Goal: Information Seeking & Learning: Find specific page/section

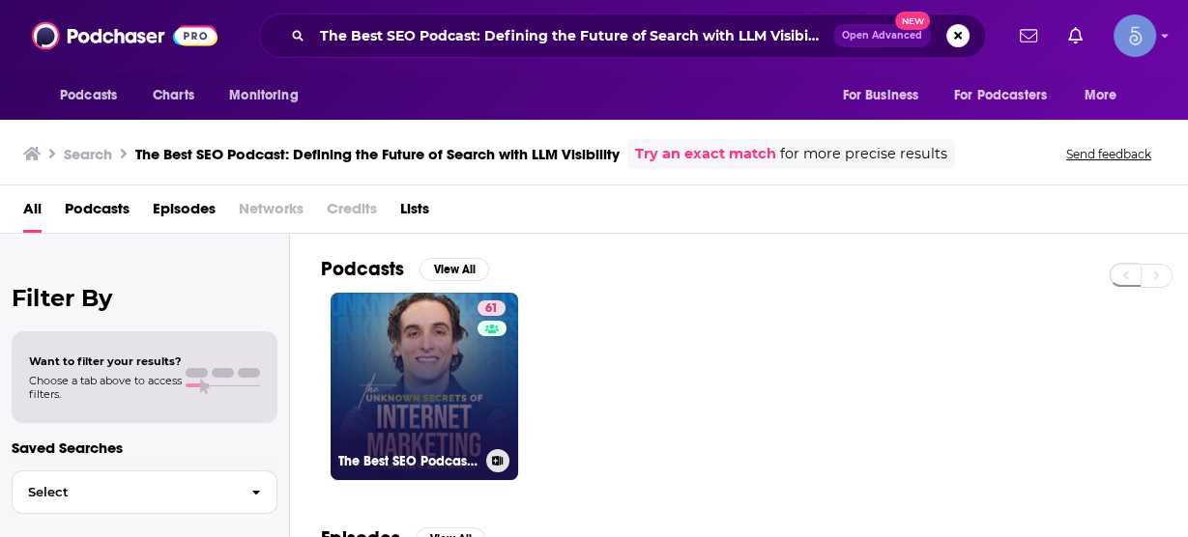
click at [380, 420] on link "61 The Best SEO Podcast: Defining the Future of Search with LLM Visibility™" at bounding box center [424, 386] width 187 height 187
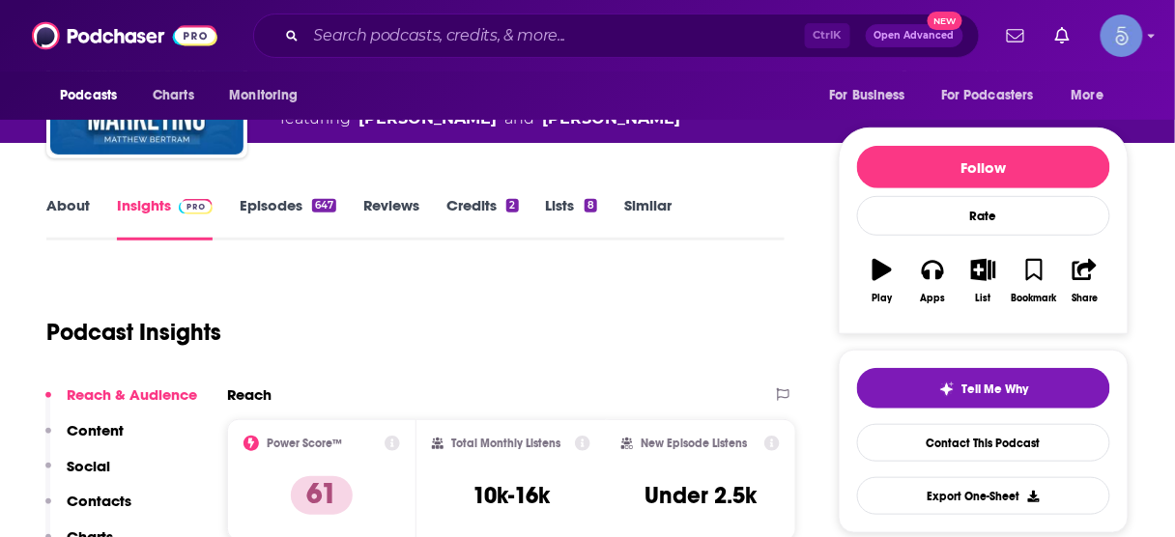
scroll to position [309, 0]
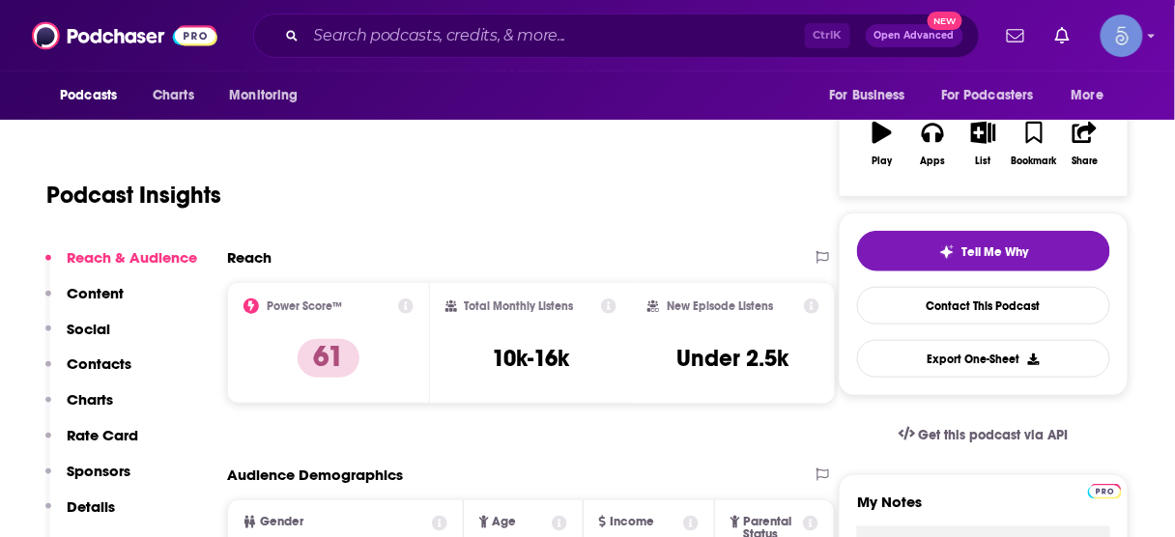
click at [115, 365] on p "Contacts" at bounding box center [99, 364] width 65 height 18
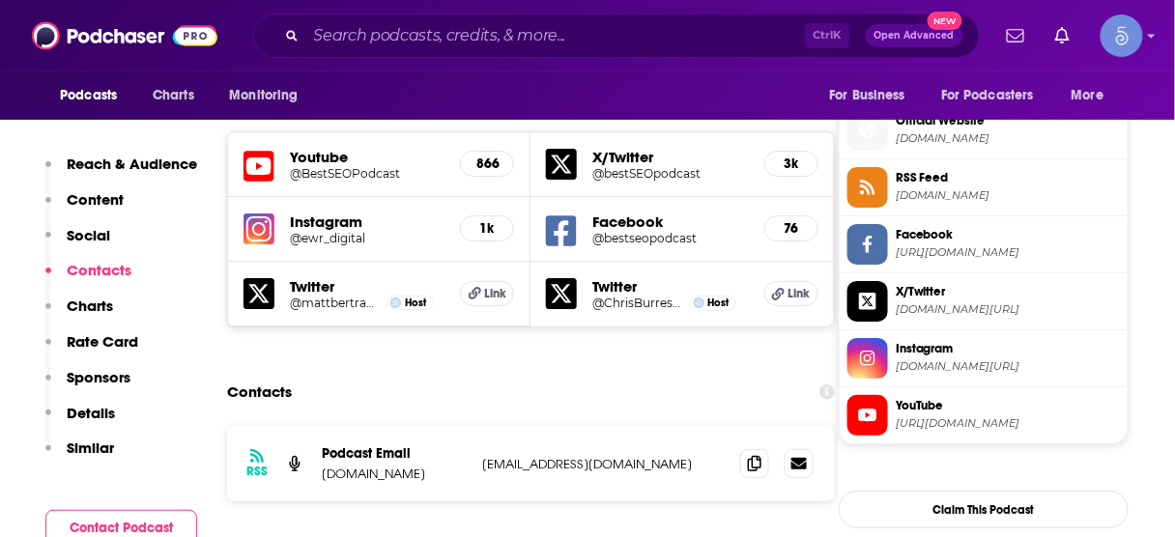
scroll to position [1723, 0]
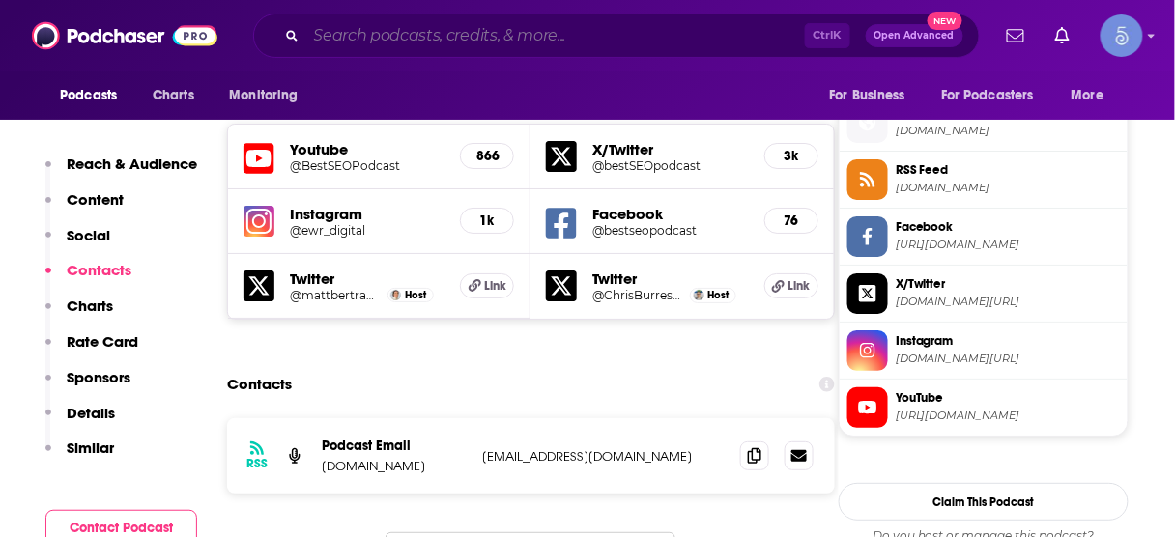
click at [548, 34] on input "Search podcasts, credits, & more..." at bounding box center [555, 35] width 499 height 31
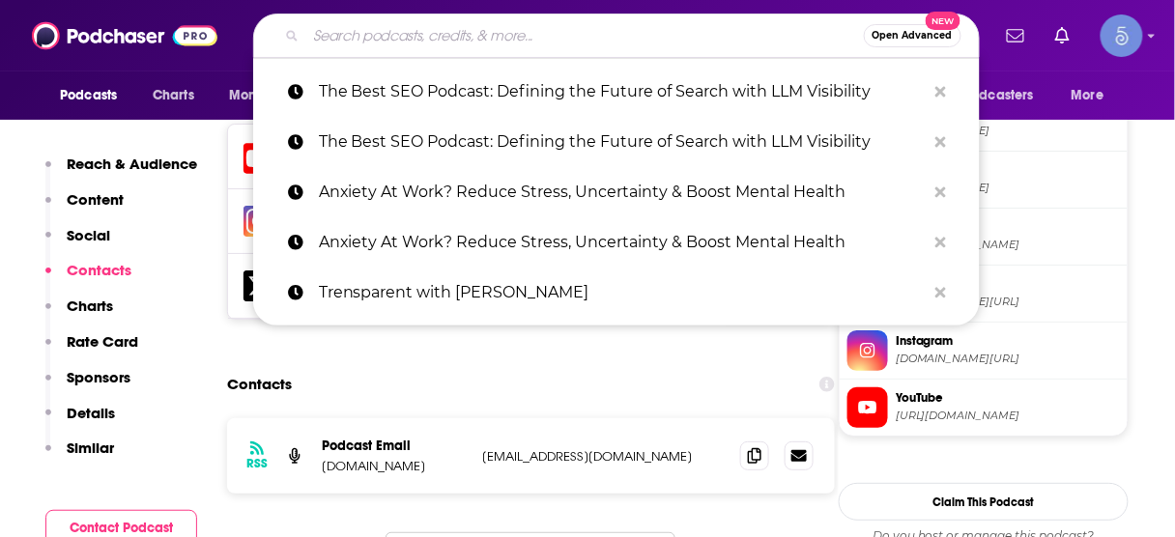
paste input "Marketer of the Day"
type input "Marketer of the Day"
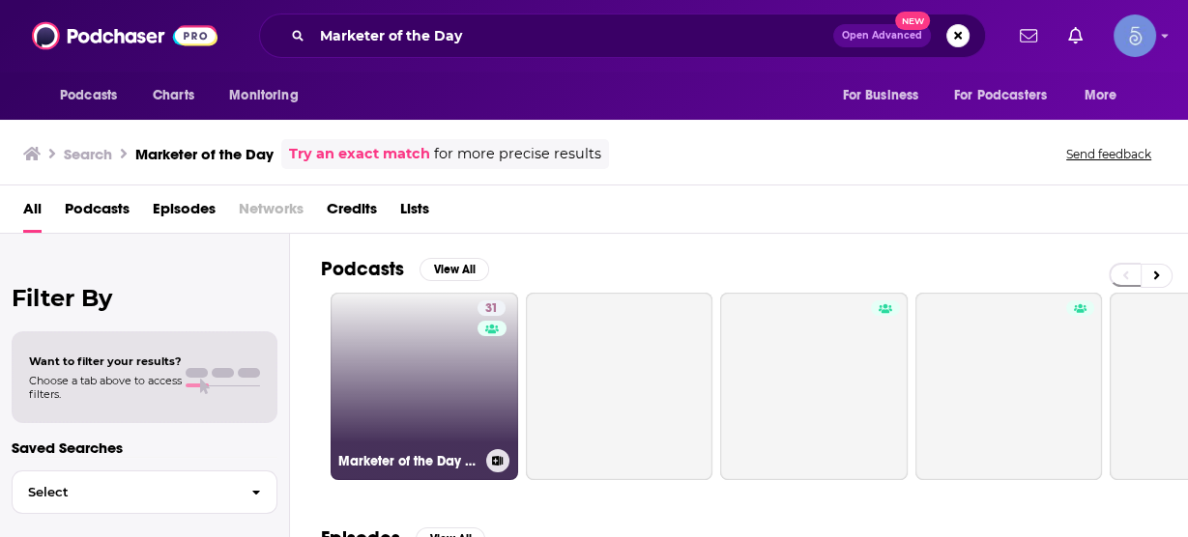
click at [422, 373] on link "31 Marketer of the Day with [PERSON_NAME]: Get Daily Insights from the Top Inte…" at bounding box center [424, 386] width 187 height 187
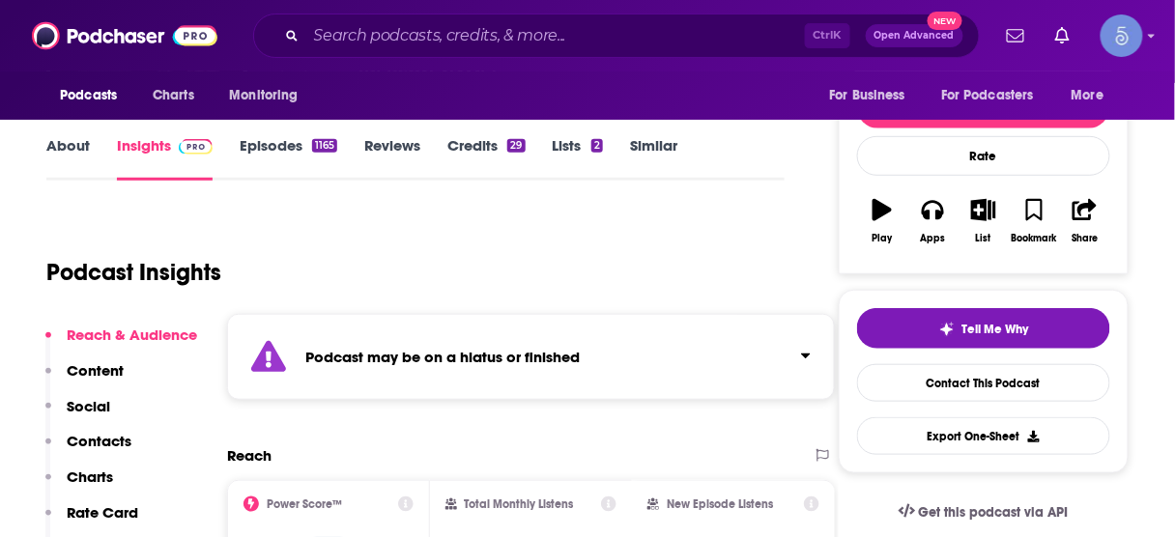
scroll to position [309, 0]
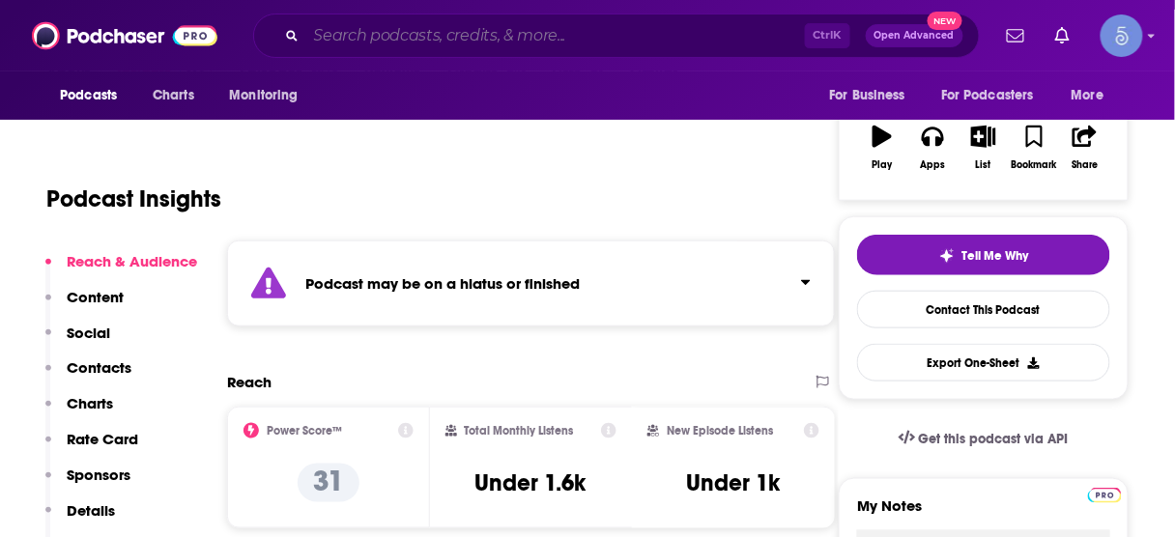
click at [542, 37] on input "Search podcasts, credits, & more..." at bounding box center [555, 35] width 499 height 31
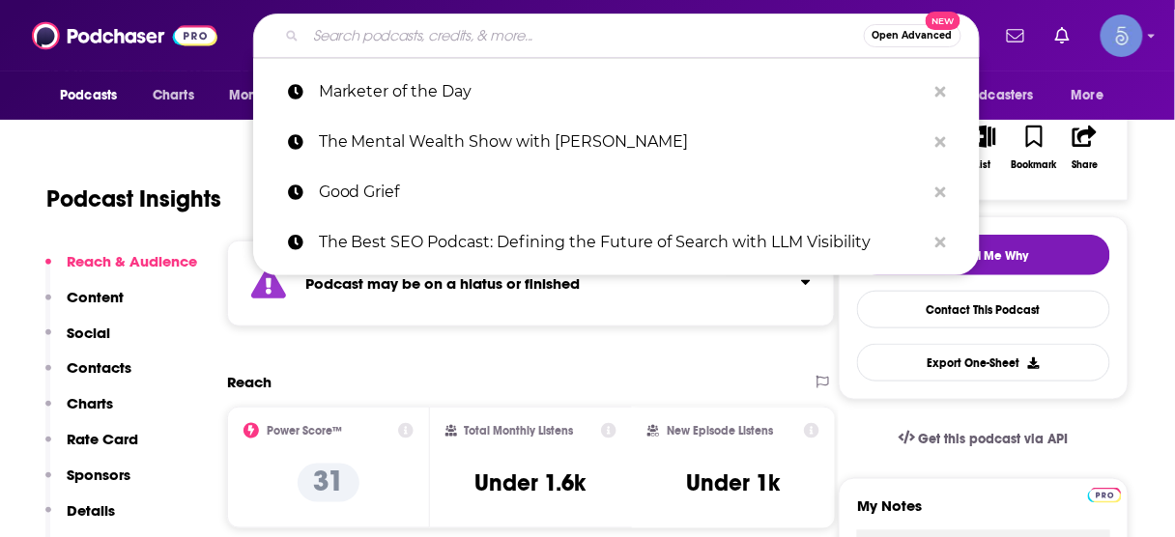
paste input "The Shades of Entrepreneurship"
type input "The Shades of Entrepreneurship"
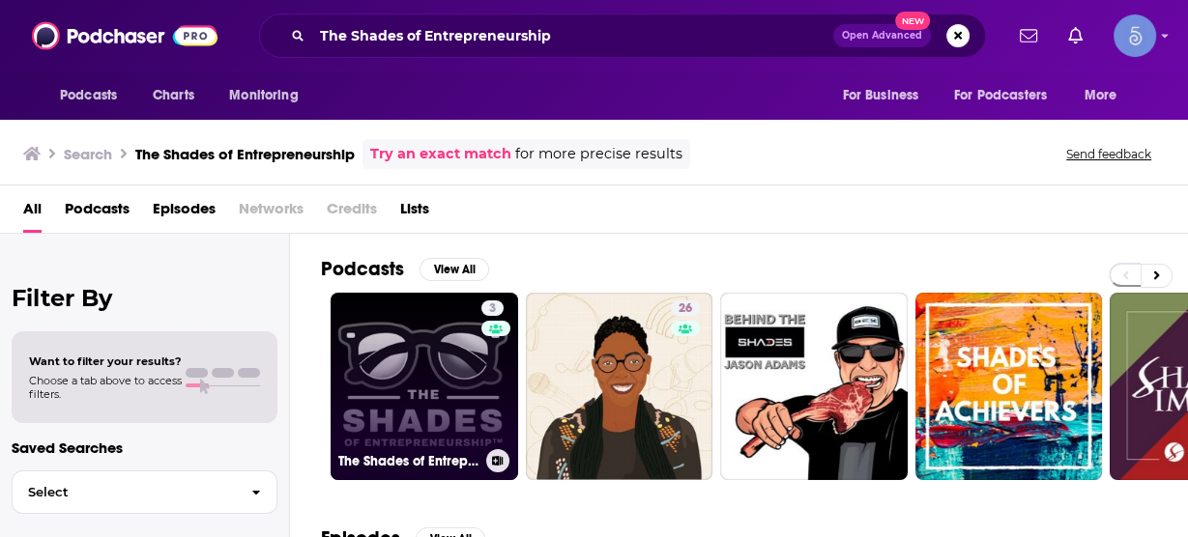
click at [425, 354] on link "3 The Shades of Entrepreneurship™" at bounding box center [424, 386] width 187 height 187
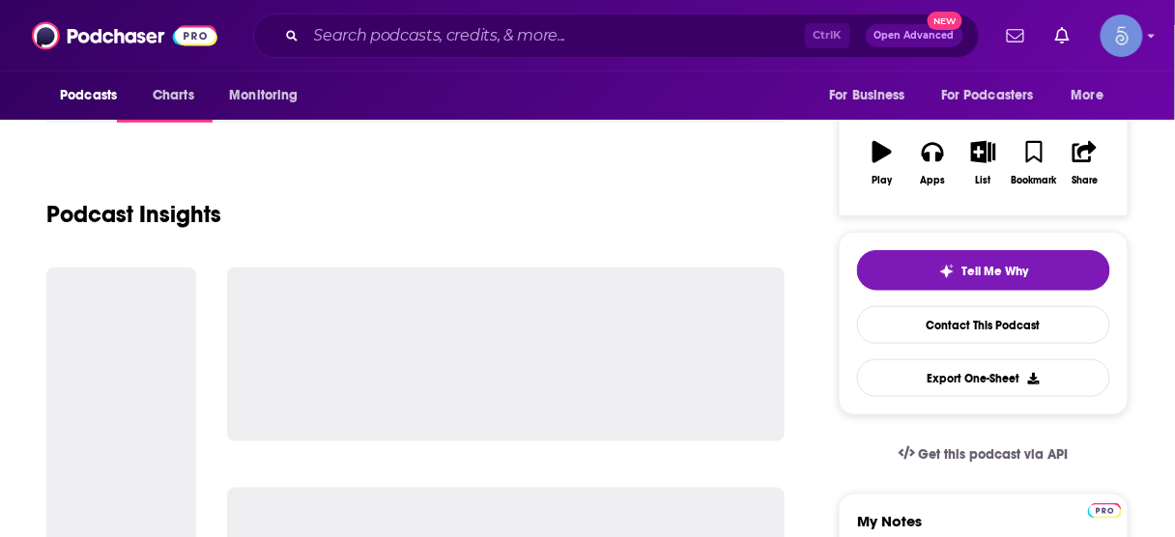
scroll to position [309, 0]
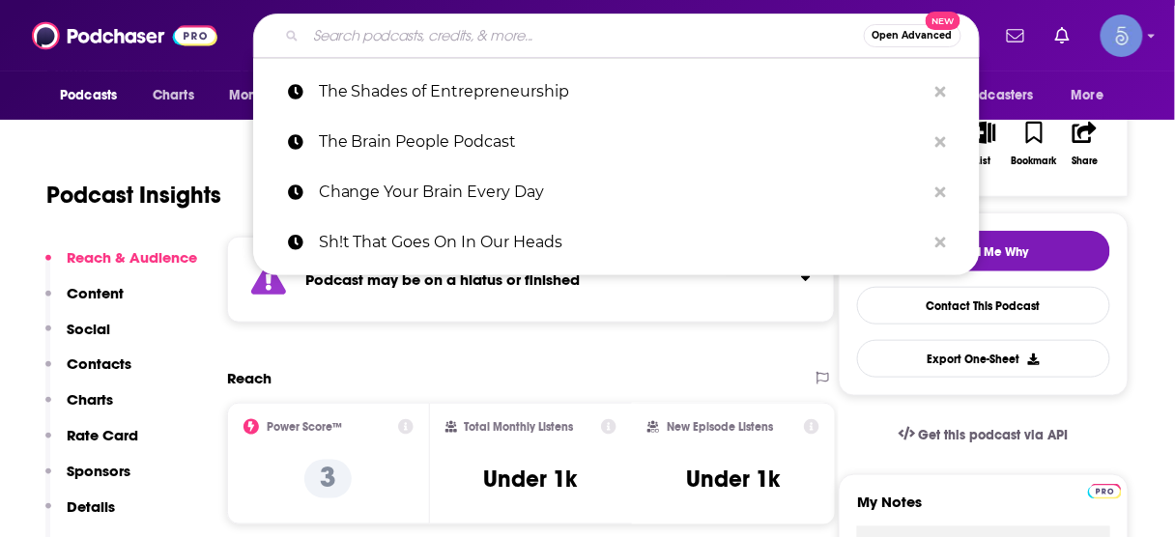
click at [617, 41] on input "Search podcasts, credits, & more..." at bounding box center [585, 35] width 558 height 31
paste input "The Do Zone: business growth and productivity strategies from master entreprene…"
type input "The Do Zone: business growth and productivity strategies from master entreprene…"
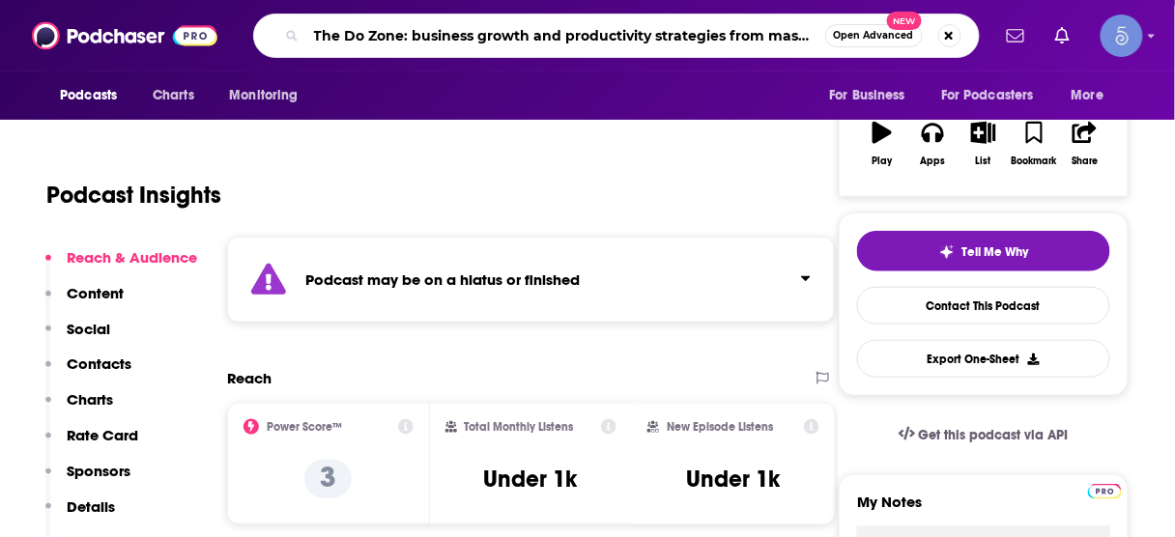
scroll to position [0, 104]
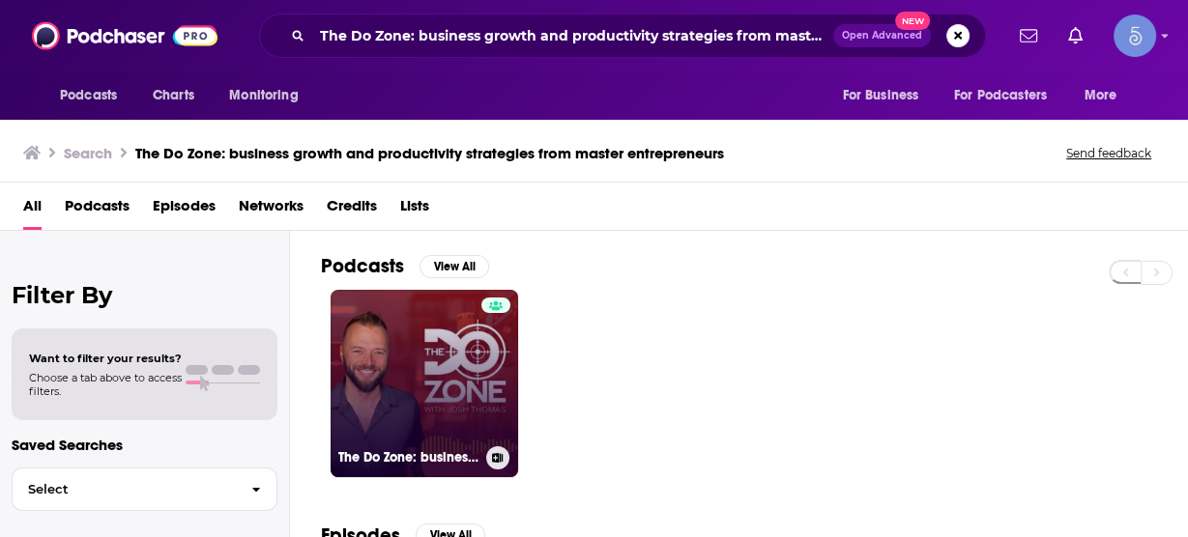
click at [443, 354] on link "The Do Zone: business growth and productivity strategies from master entreprene…" at bounding box center [424, 383] width 187 height 187
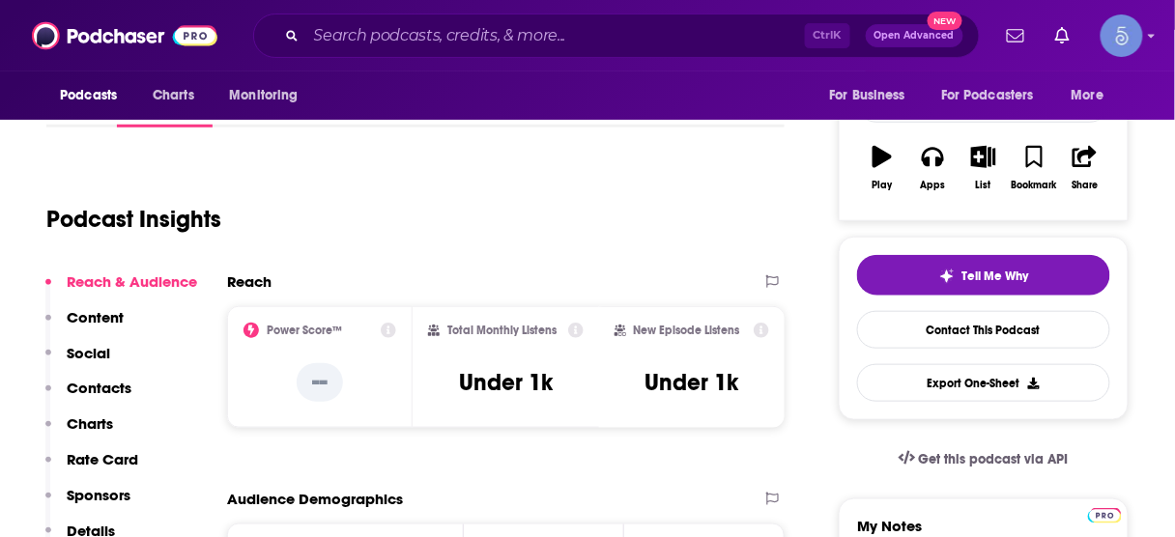
scroll to position [309, 0]
